Goal: Information Seeking & Learning: Learn about a topic

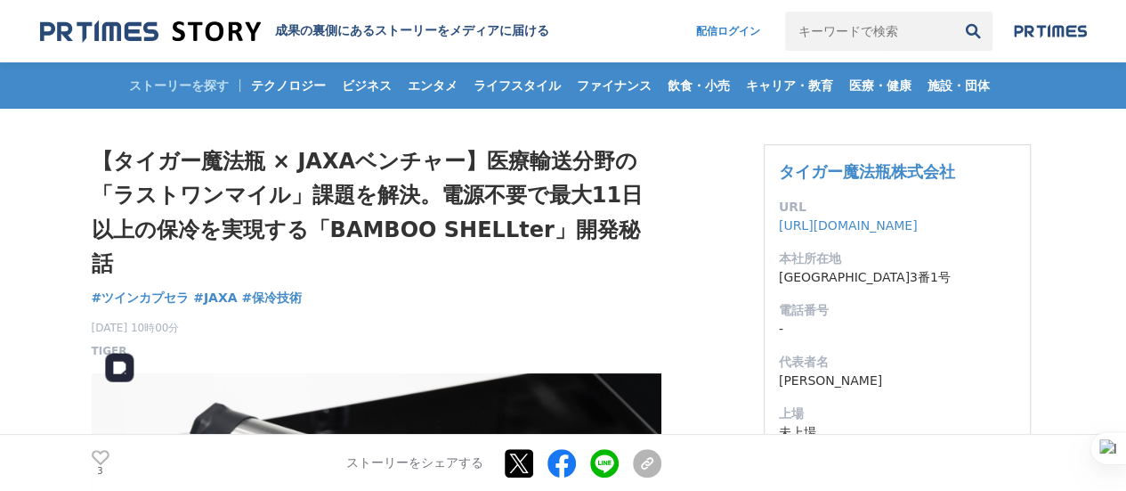
click at [449, 480] on div "3 いいね！する ストーリーをシェアする Xでポストする Facebookでシェアする LINEでシェアする リンクをコピー" at bounding box center [377, 462] width 570 height 57
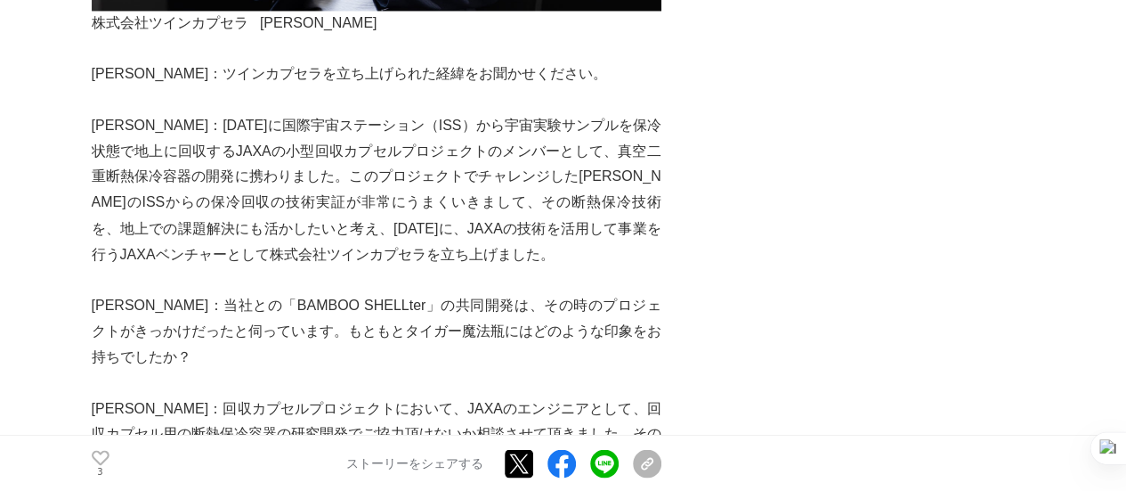
scroll to position [1513, 0]
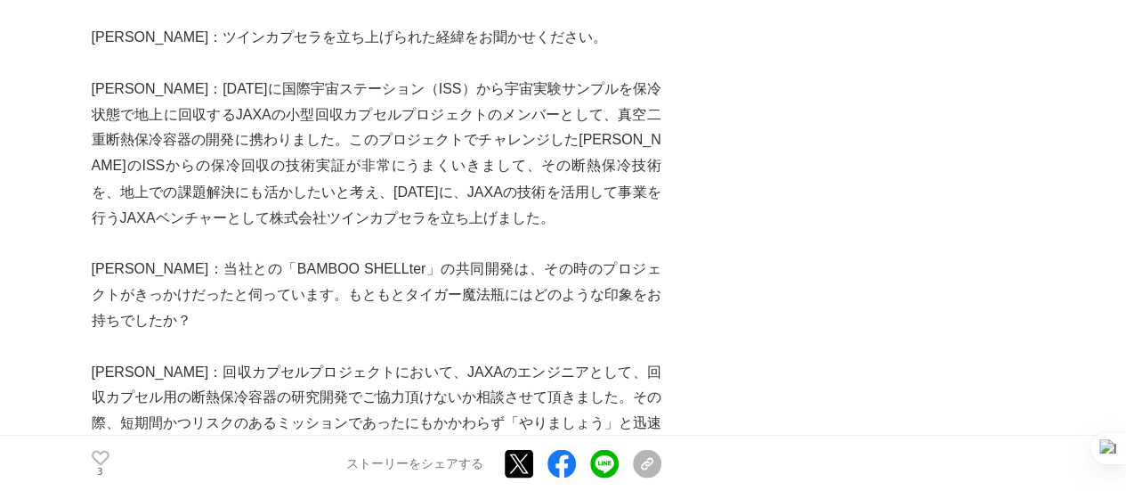
click at [276, 255] on p "[PERSON_NAME]：当社との「BAMBOO SHELLter」の共同開発は、その時のプロジェクトがきっかけだったと伺っています。もともとタイガー魔法瓶…" at bounding box center [377, 293] width 570 height 77
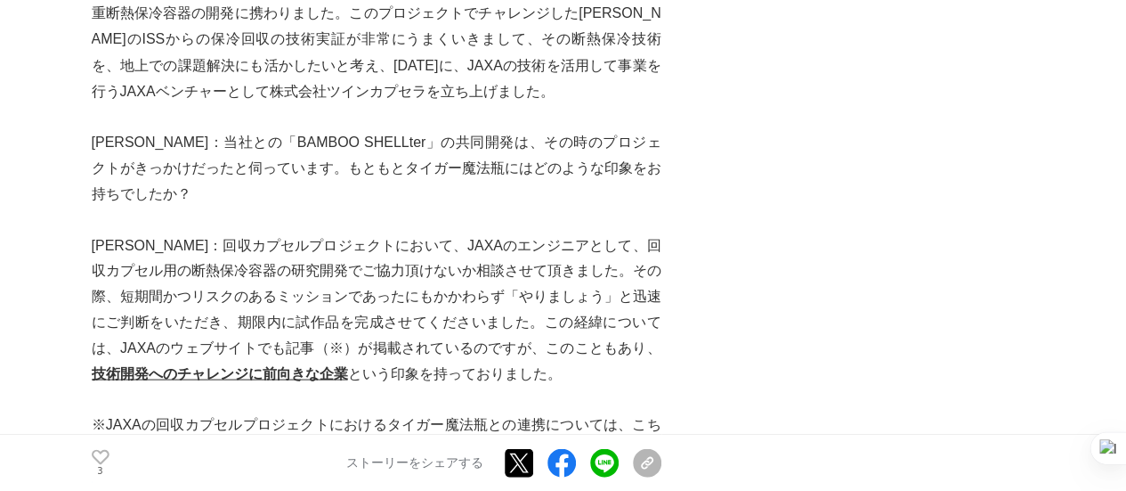
scroll to position [1691, 0]
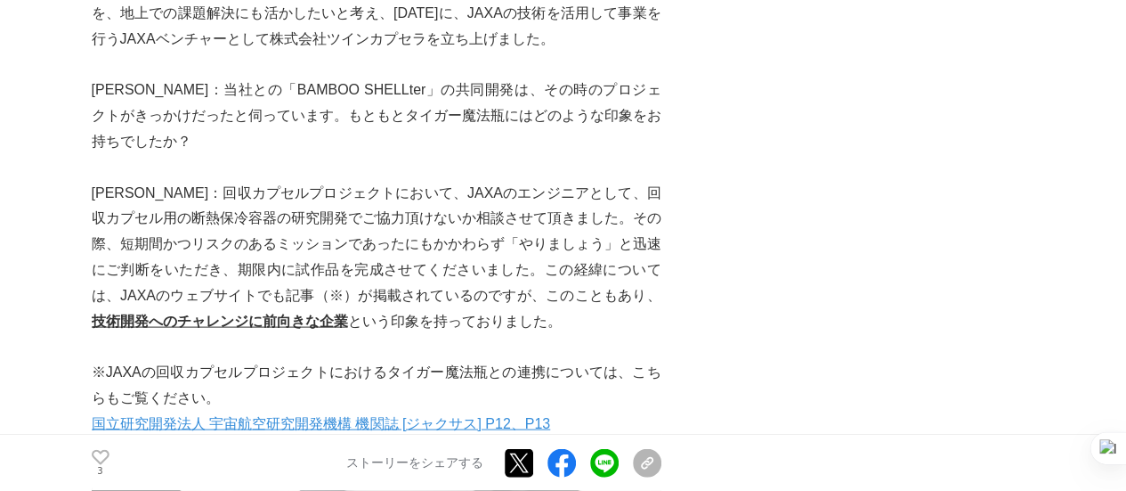
click at [265, 416] on link "国立研究開発法人 宇宙航空研究開発機構 機関誌 [ジャクサス] P12、P13" at bounding box center [321, 423] width 459 height 15
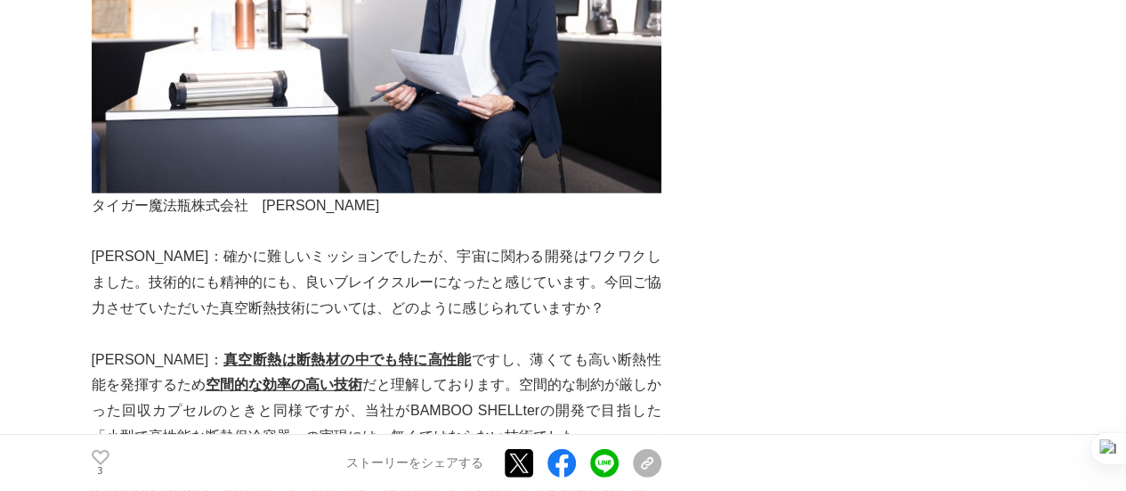
scroll to position [2404, 0]
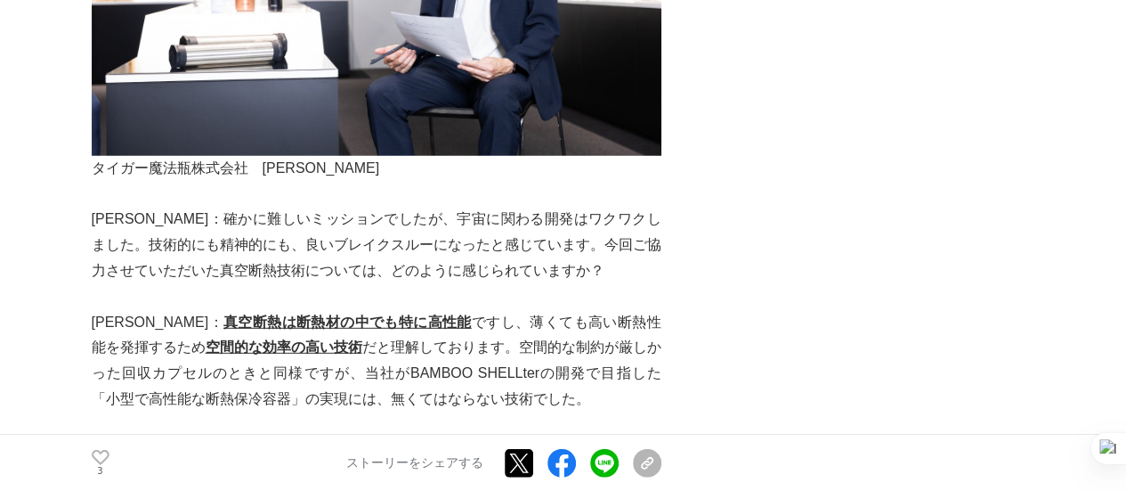
click at [463, 342] on p "[PERSON_NAME]： 真空断熱は断熱材の中でも特に高性能 ですし、薄くても高い断熱性能を発揮するため 空間的な効率の高い技術 だと理解しております。空…" at bounding box center [377, 361] width 570 height 102
click at [294, 209] on p "[PERSON_NAME]：確かに難しいミッションでしたが、宇宙に関わる開発はワクワクしました。技術的にも精神的にも、良いブレイクスルーになったと感じています…" at bounding box center [377, 245] width 570 height 77
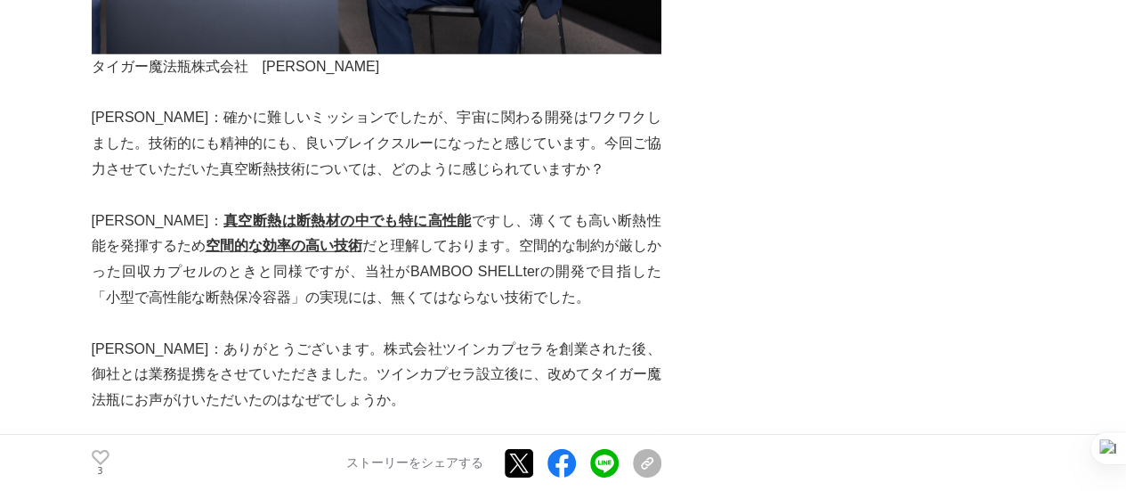
scroll to position [2582, 0]
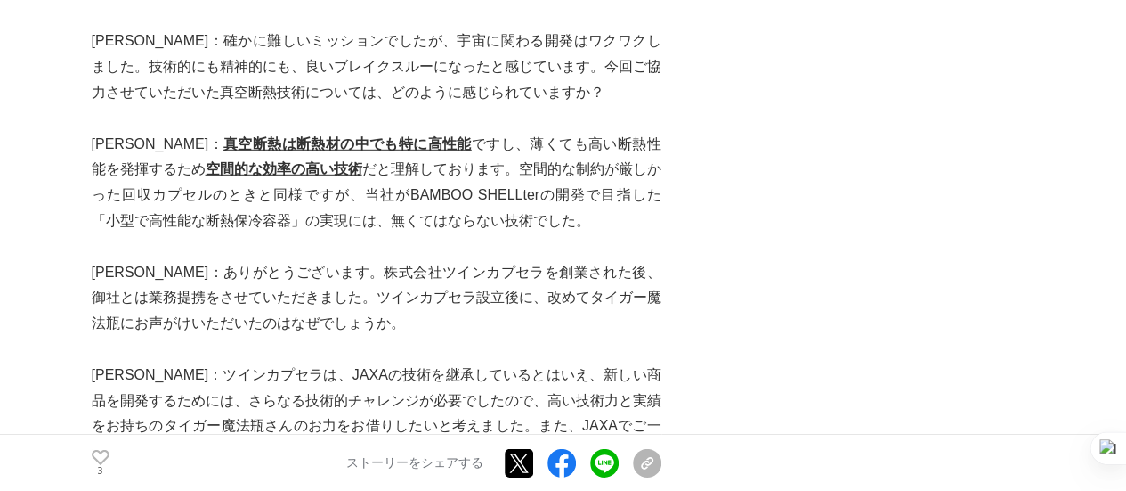
click at [140, 260] on p "[PERSON_NAME]：ありがとうございます。株式会社ツインカプセラを創業された後、御社とは業務提携をさせていただきました。ツインカプセラ設立後に、改めて…" at bounding box center [377, 298] width 570 height 77
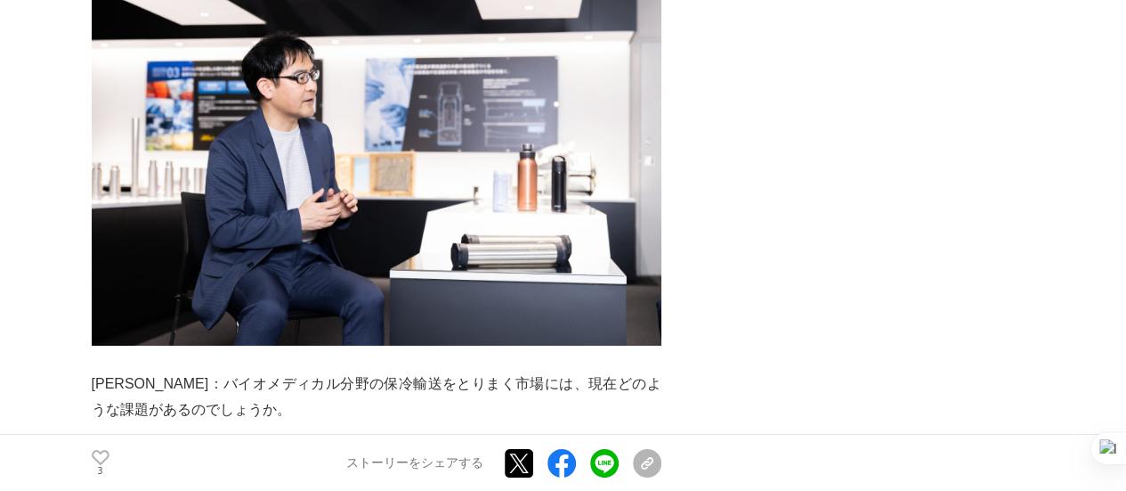
scroll to position [3383, 0]
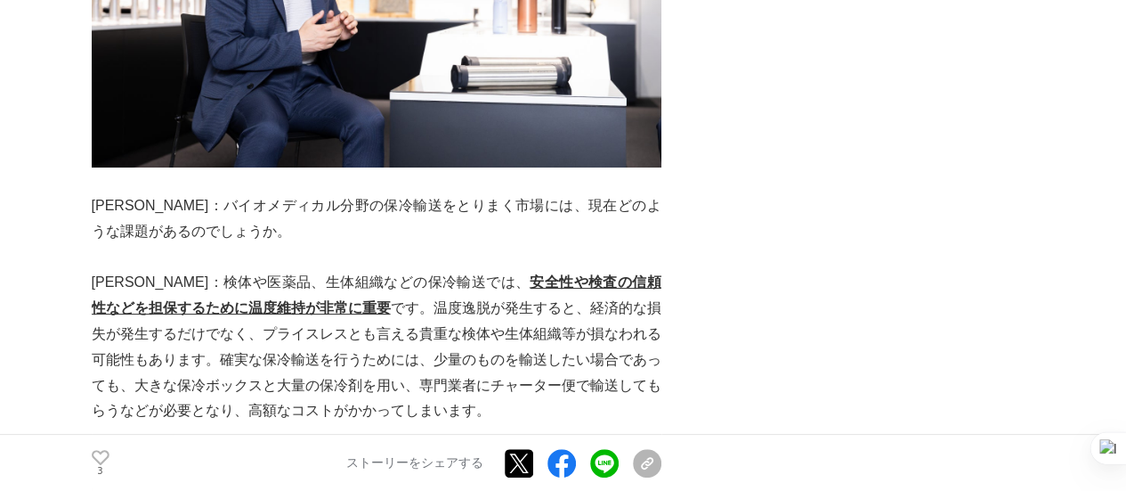
click at [234, 193] on p "[PERSON_NAME]：バイオメディカル分野の保冷輸送をとりまく市場には、現在どのような課題があるのでしょうか。" at bounding box center [377, 219] width 570 height 52
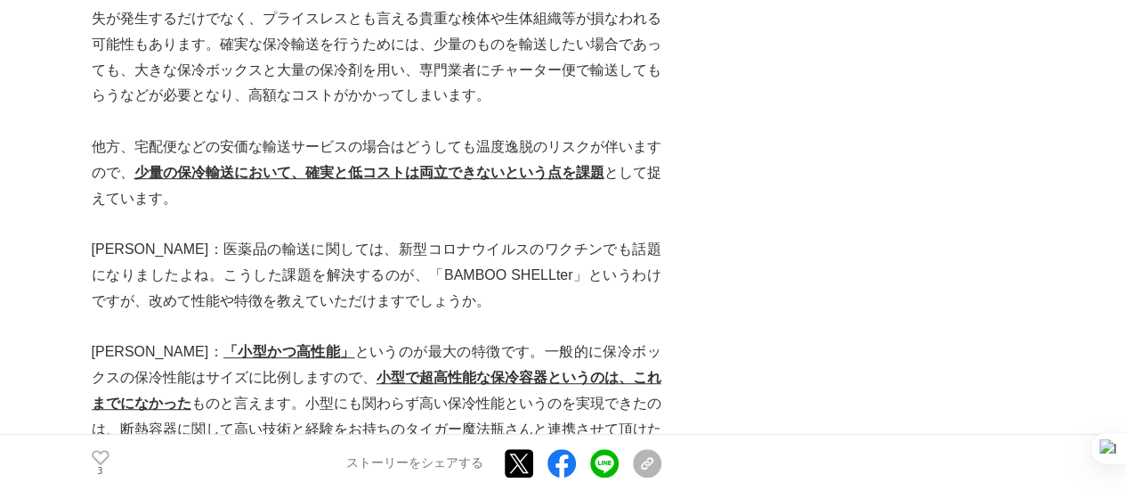
scroll to position [3739, 0]
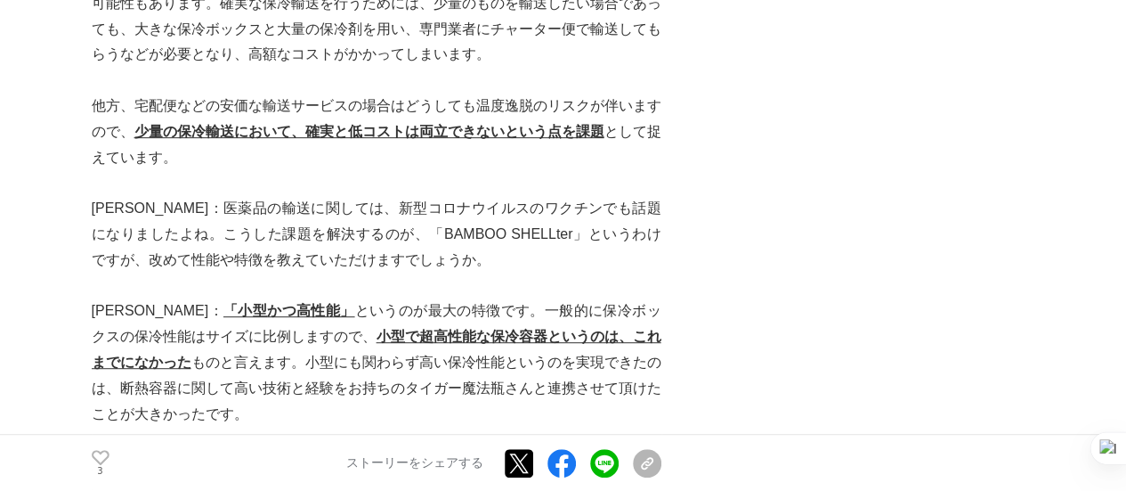
click at [208, 196] on p "[PERSON_NAME]：医薬品の輸送に関しては、新型コロナウイルスのワクチンでも話題になりましたよね。こうした課題を解決するのが、「BAMBOO SHEL…" at bounding box center [377, 234] width 570 height 77
click at [223, 206] on p "[PERSON_NAME]：医薬品の輸送に関しては、新型コロナウイルスのワクチンでも話題になりましたよね。こうした課題を解決するのが、「BAMBOO SHEL…" at bounding box center [377, 234] width 570 height 77
click at [267, 298] on p "[PERSON_NAME]： 「小型かつ高性能」 というのが最大の特徴です。一般的に保冷ボックスの保冷性能はサイズに比例しますので、 小型で超高性能な保冷容器…" at bounding box center [377, 362] width 570 height 128
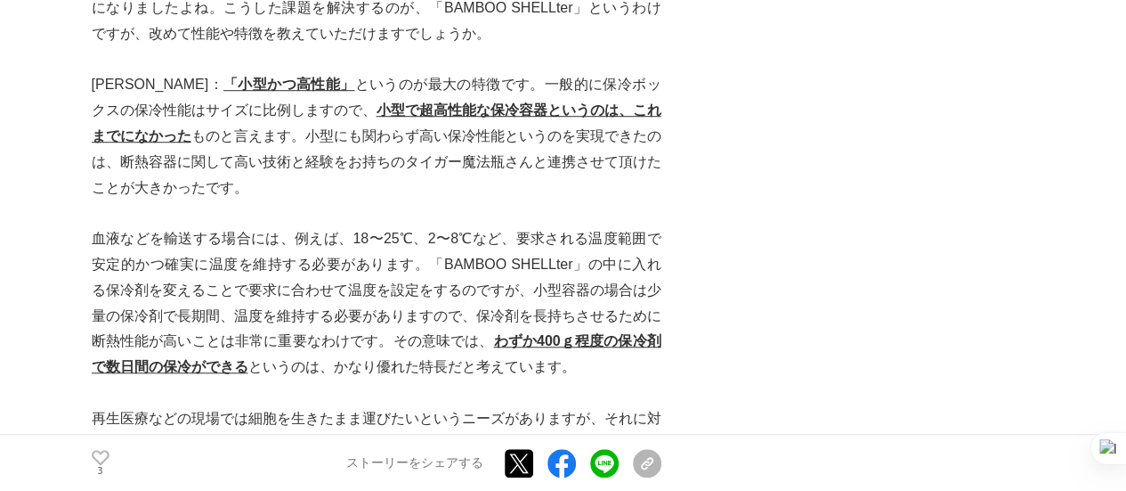
scroll to position [4006, 0]
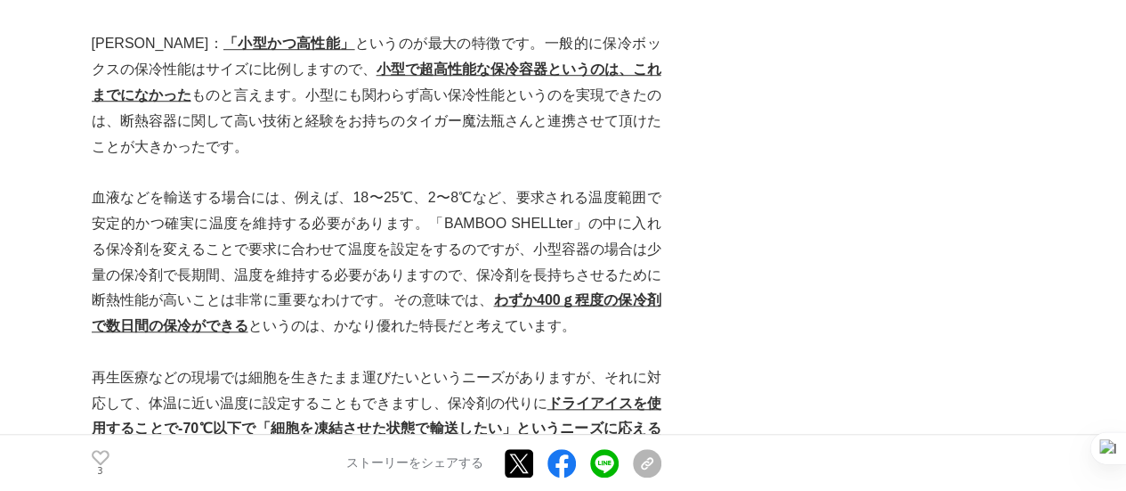
click at [326, 267] on p "血液などを輸送する場合には、例えば、18〜25℃、2〜8℃など、要求される温度範囲で安定的かつ確実に温度を維持する必要があります。「BAMBOO SHELLt…" at bounding box center [377, 262] width 570 height 154
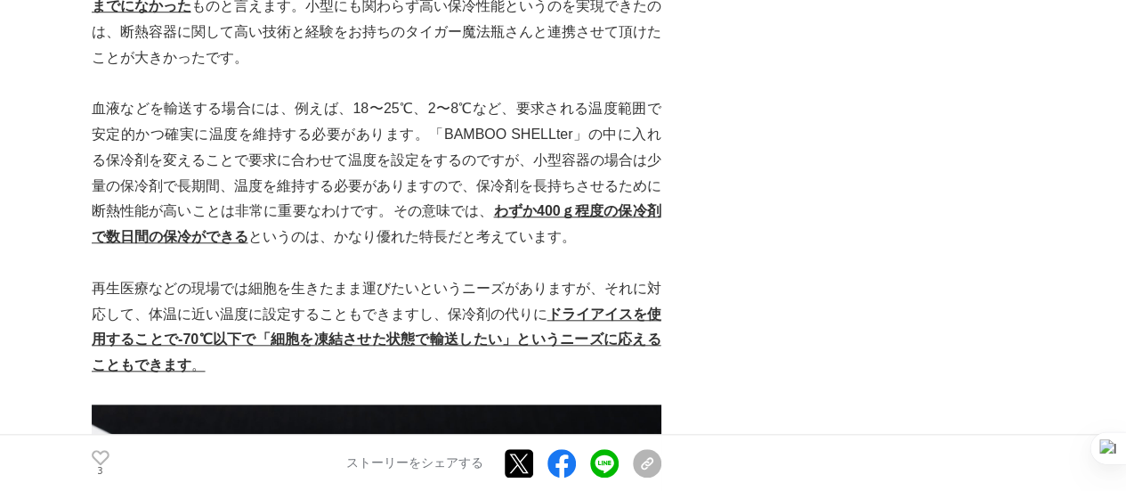
click at [199, 276] on p "再生医療などの現場では細胞を生きたまま運びたいというニーズがありますが、それに対応して、体温に近い温度に設定することもできますし、保冷剤の代りに ドライアイス…" at bounding box center [377, 327] width 570 height 102
click at [267, 276] on p "再生医療などの現場では細胞を生きたまま運びたいというニーズがありますが、それに対応して、体温に近い温度に設定することもできますし、保冷剤の代りに ドライアイス…" at bounding box center [377, 327] width 570 height 102
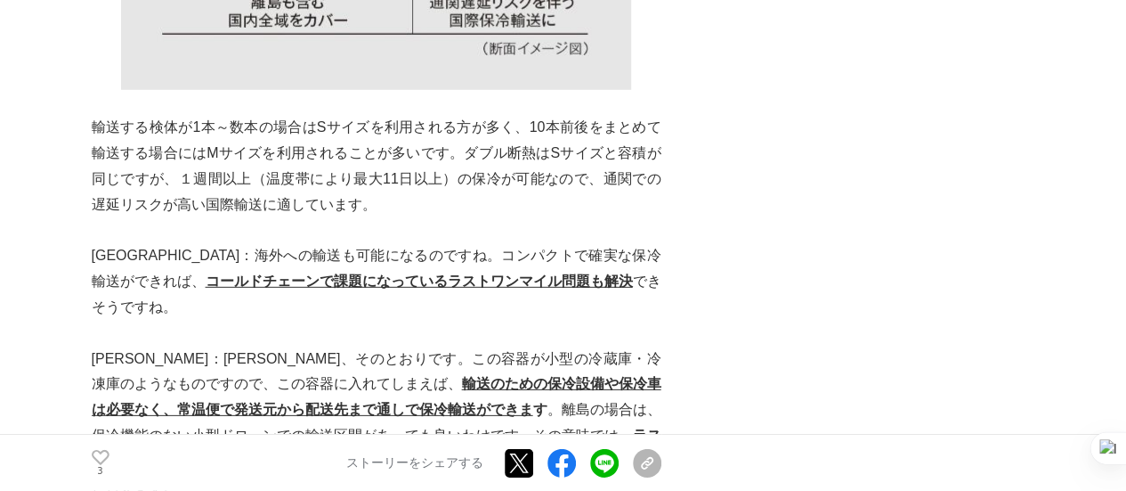
scroll to position [5964, 0]
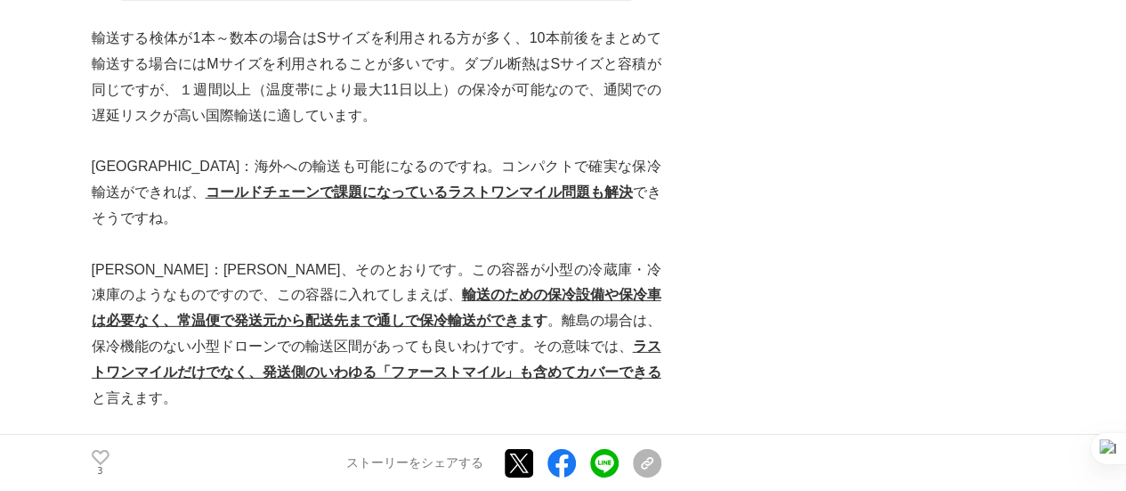
click at [341, 436] on p "[PERSON_NAME]：なるほど。それはすごいですね。開発にあたって工夫された点はありますか？" at bounding box center [377, 462] width 570 height 52
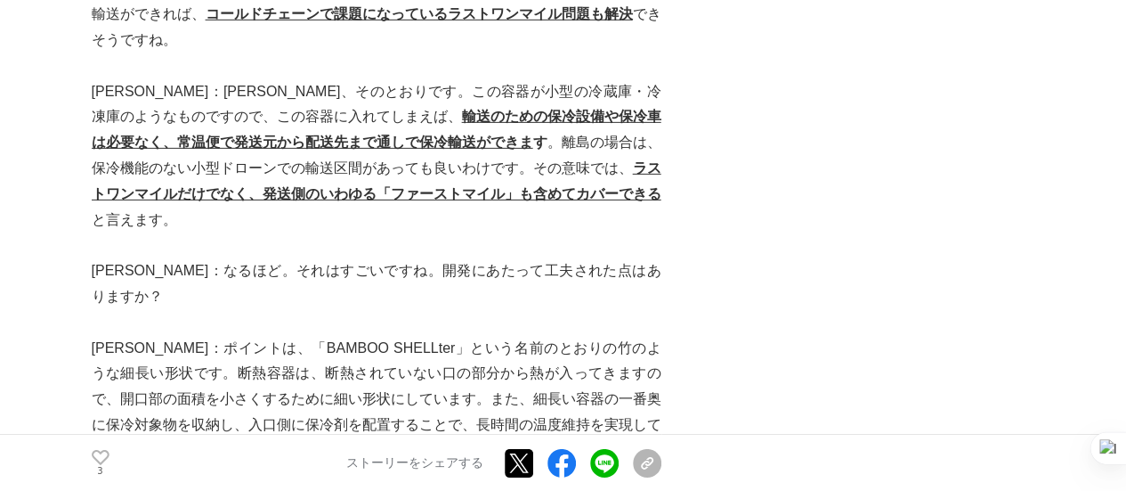
scroll to position [6232, 0]
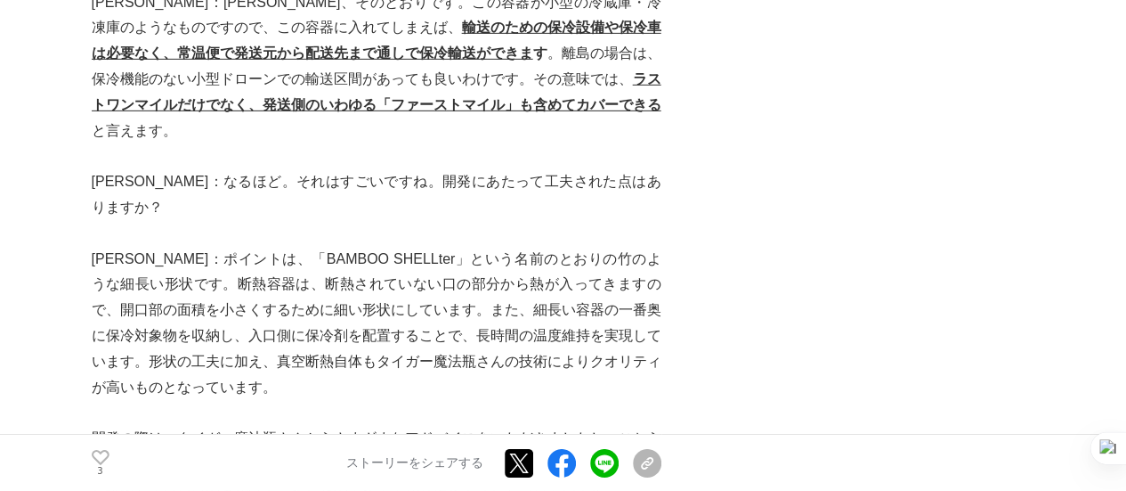
click at [288, 400] on p at bounding box center [377, 413] width 570 height 26
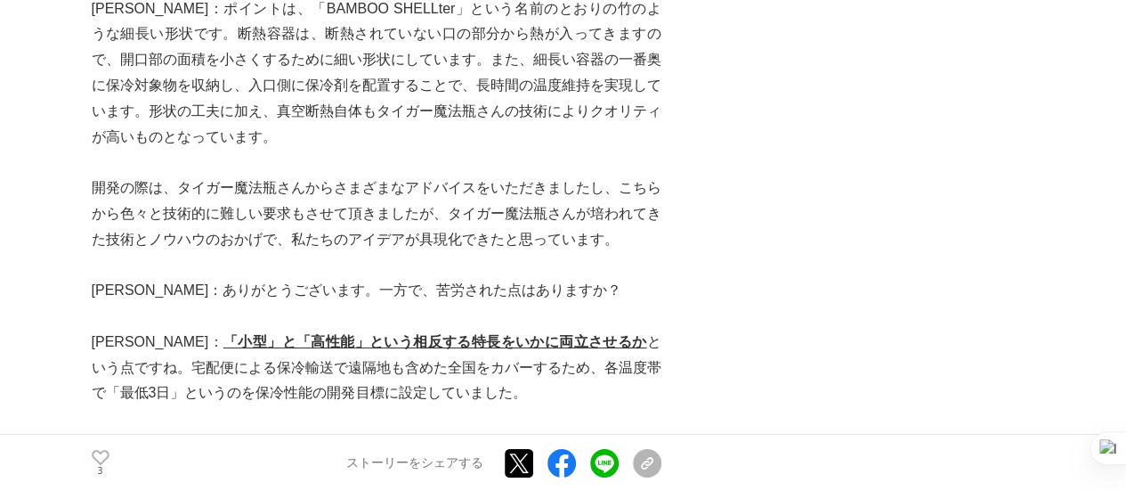
scroll to position [6499, 0]
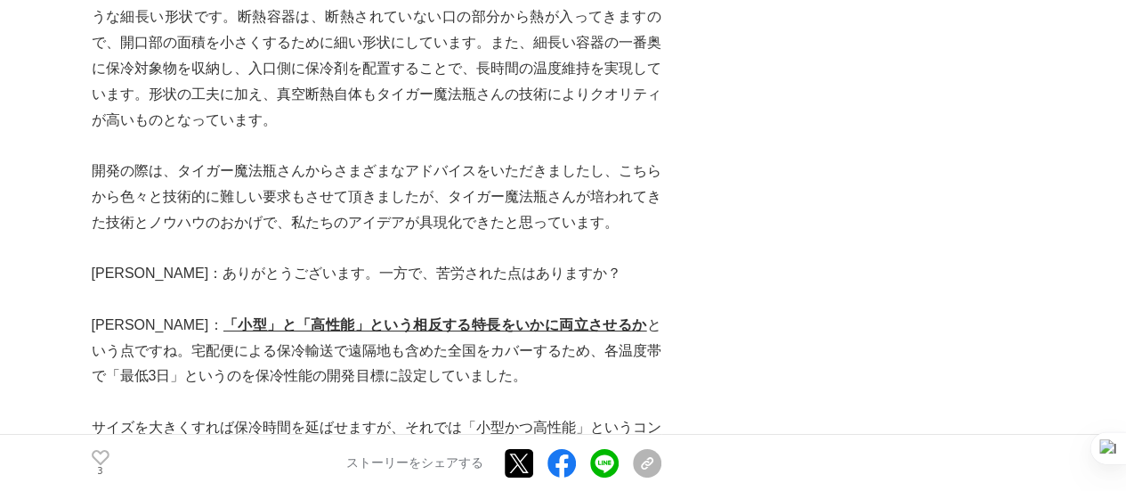
click at [448, 312] on p "[PERSON_NAME]： 「小型」と「高性能」という相反する特長をいかに両立させるか という点ですね。宅配便による保冷輸送で遠隔地も含めた全国をカバーする…" at bounding box center [377, 350] width 570 height 77
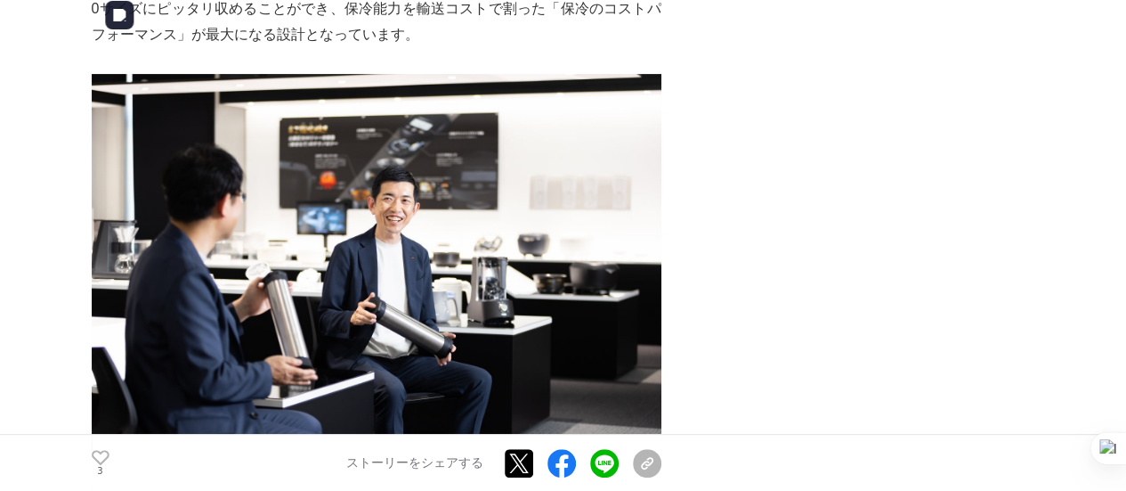
scroll to position [7033, 0]
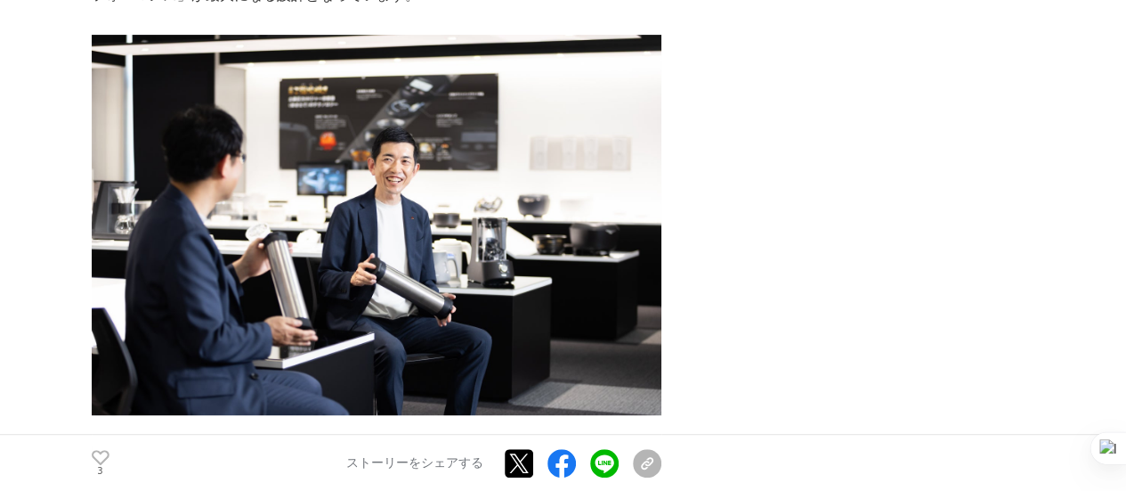
click at [434, 440] on p "[PERSON_NAME]：開発工程ではさまざまなシミュレーションをされていると思いますが、シミュレーションと実測データのギャップは現時点ではなくなっています…" at bounding box center [377, 466] width 570 height 52
click at [521, 440] on p "[PERSON_NAME]：開発工程ではさまざまなシミュレーションをされていると思いますが、シミュレーションと実測データのギャップは現時点ではなくなっています…" at bounding box center [377, 466] width 570 height 52
drag, startPoint x: 132, startPoint y: 317, endPoint x: 536, endPoint y: 340, distance: 404.8
click at [536, 440] on p "[PERSON_NAME]：開発工程ではさまざまなシミュレーションをされていると思いますが、シミュレーションと実測データのギャップは現時点ではなくなっています…" at bounding box center [377, 466] width 570 height 52
click at [392, 440] on p "[PERSON_NAME]：開発工程ではさまざまなシミュレーションをされていると思いますが、シミュレーションと実測データのギャップは現時点ではなくなっています…" at bounding box center [377, 466] width 570 height 52
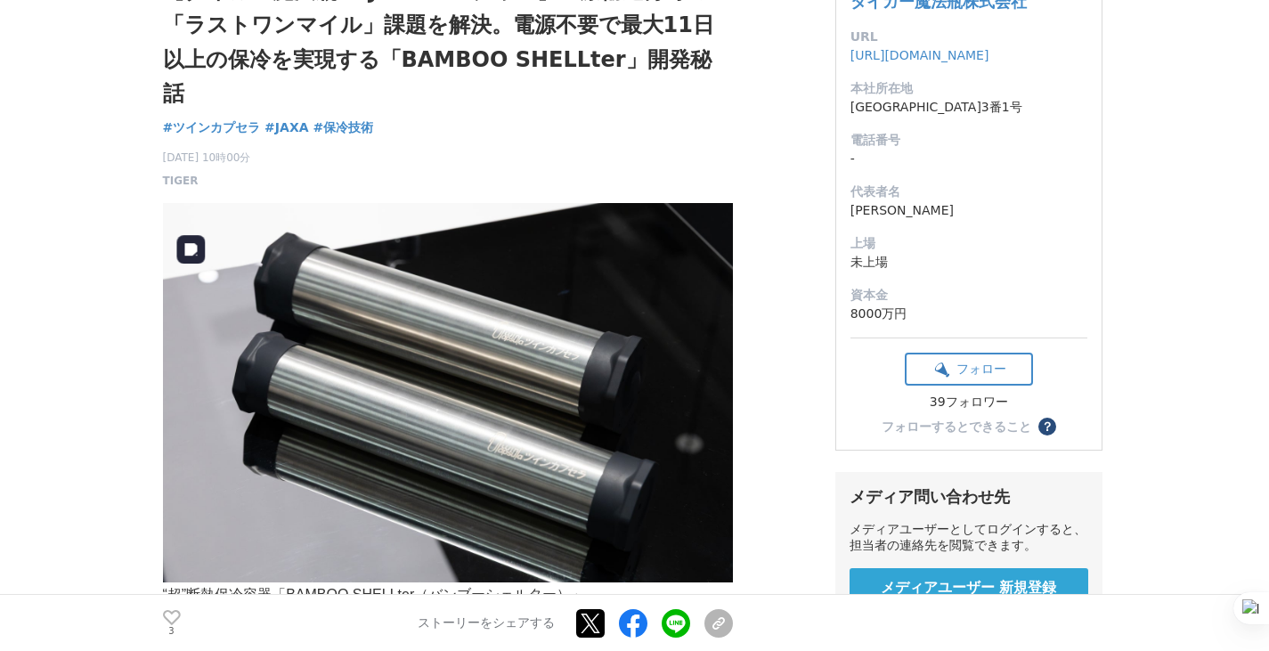
scroll to position [178, 0]
